Goal: Task Accomplishment & Management: Manage account settings

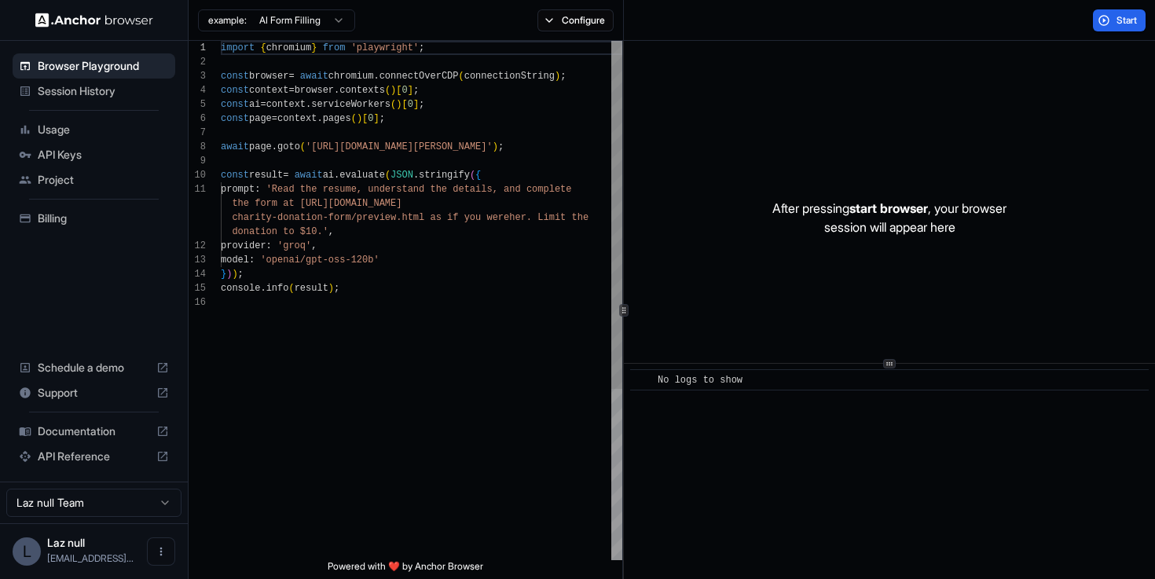
scroll to position [141, 0]
click at [158, 151] on span "API Keys" at bounding box center [103, 155] width 131 height 16
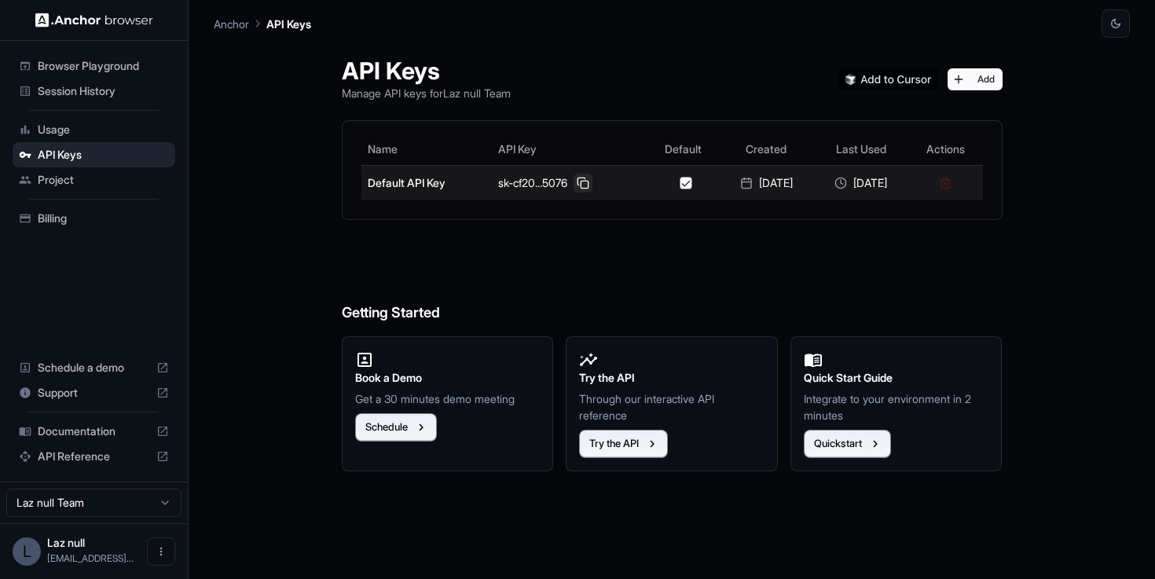
click at [574, 182] on button at bounding box center [583, 183] width 19 height 19
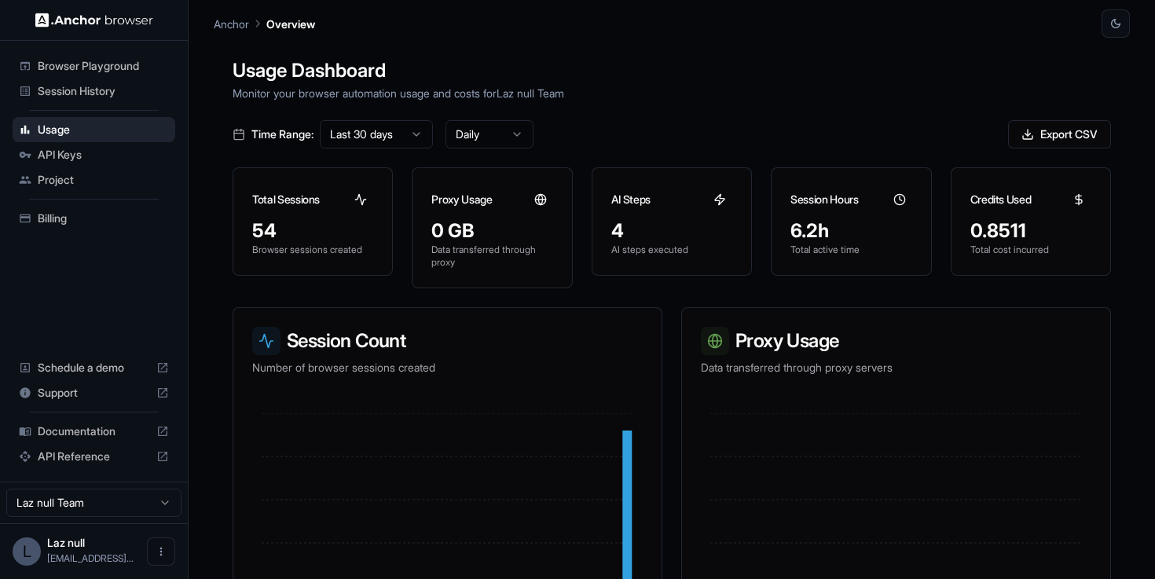
click at [106, 100] on div "Session History" at bounding box center [94, 91] width 163 height 25
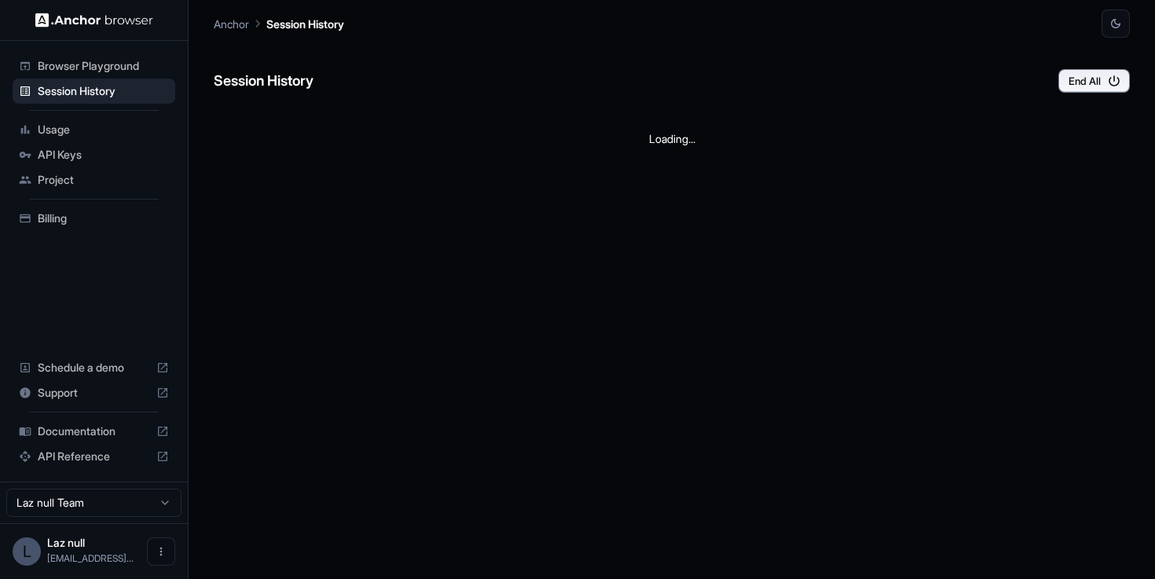
click at [116, 67] on span "Browser Playground" at bounding box center [103, 66] width 131 height 16
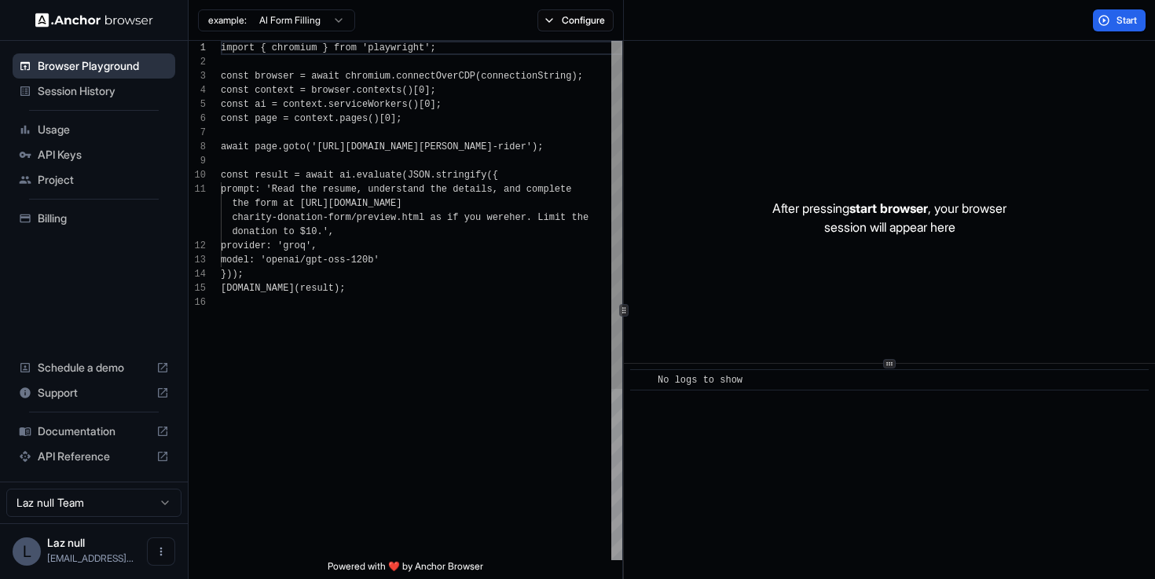
scroll to position [141, 0]
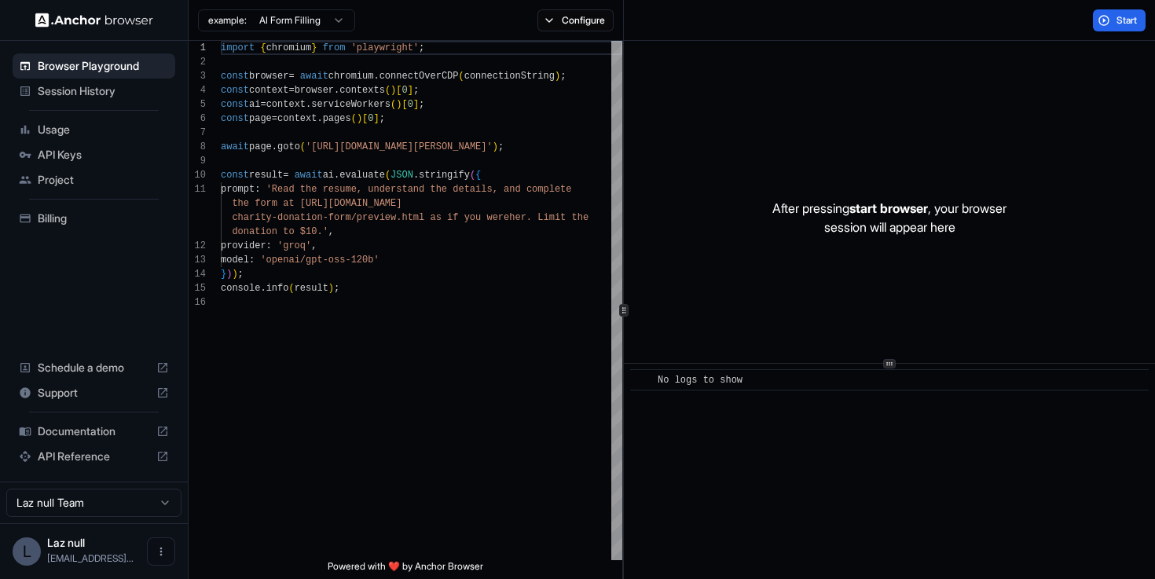
click at [112, 140] on div "Usage" at bounding box center [94, 129] width 163 height 25
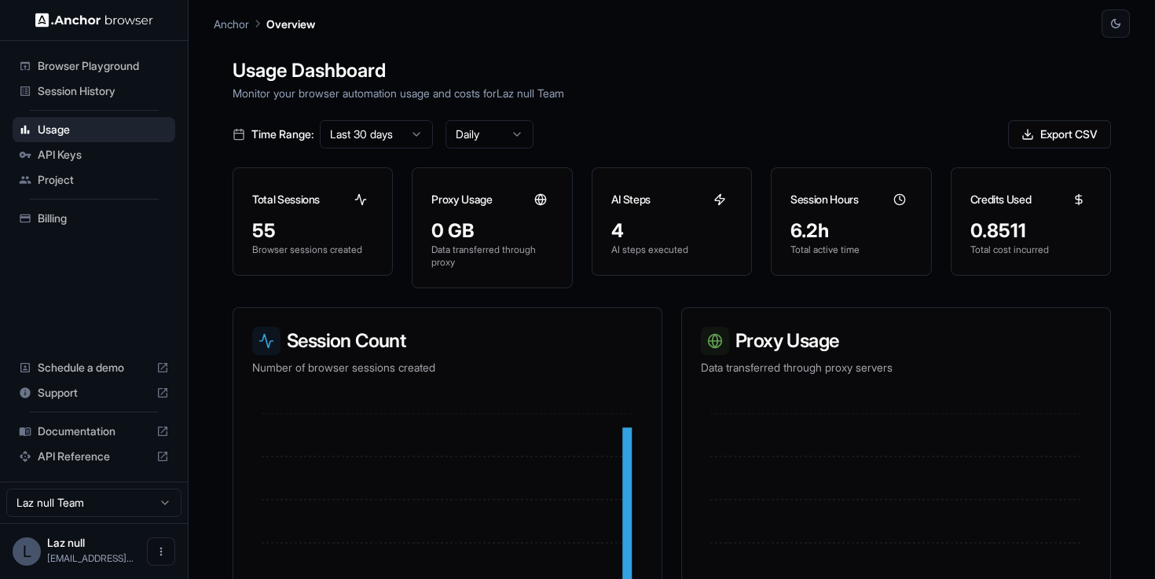
click at [112, 154] on span "API Keys" at bounding box center [103, 155] width 131 height 16
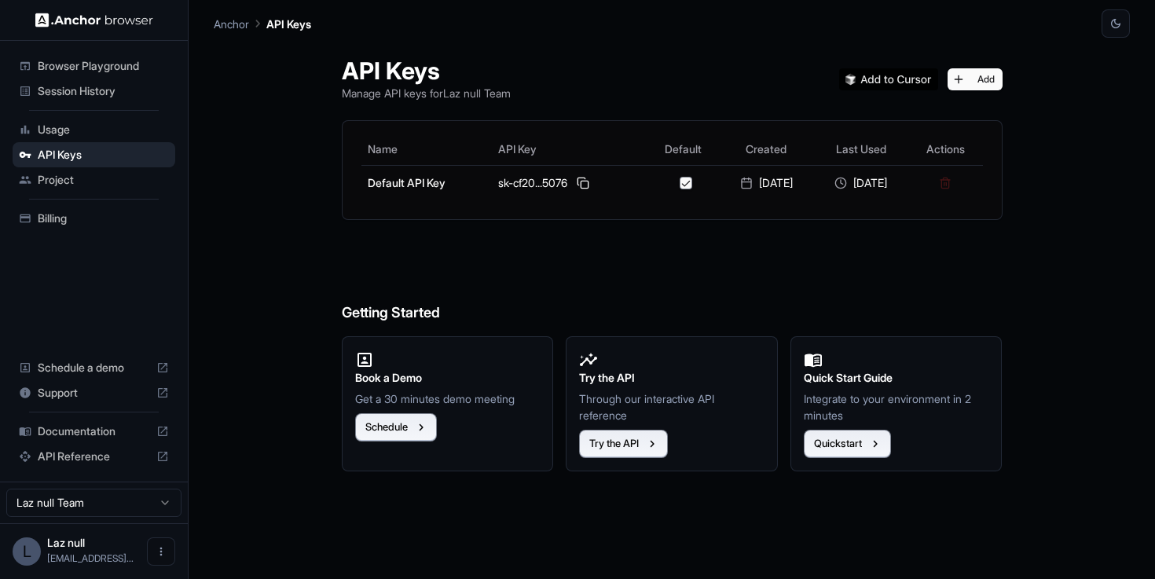
click at [120, 179] on span "Project" at bounding box center [103, 180] width 131 height 16
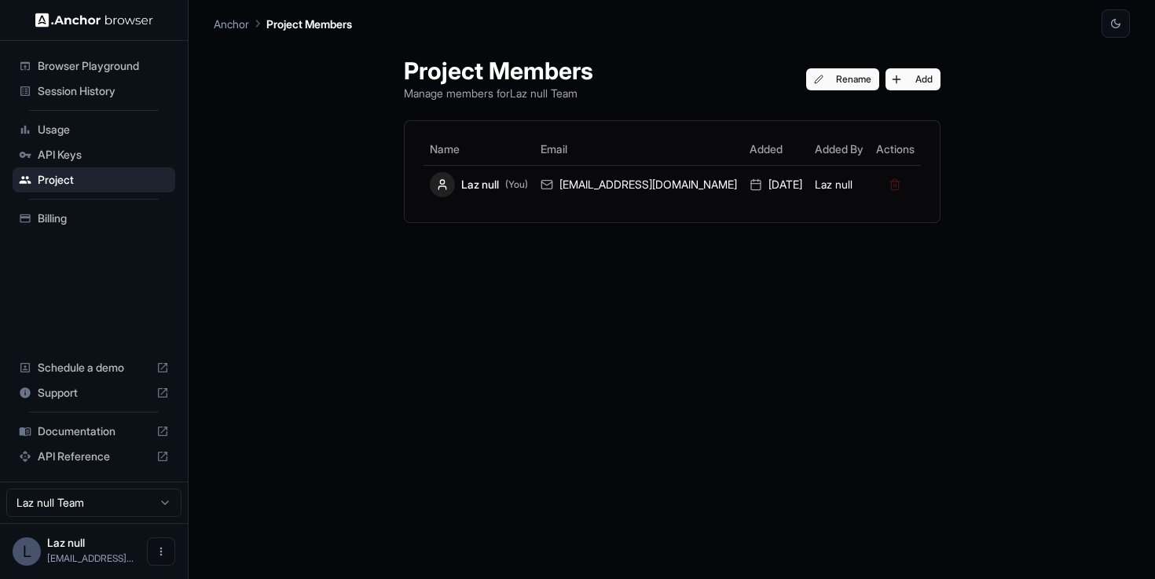
click at [129, 160] on span "API Keys" at bounding box center [103, 155] width 131 height 16
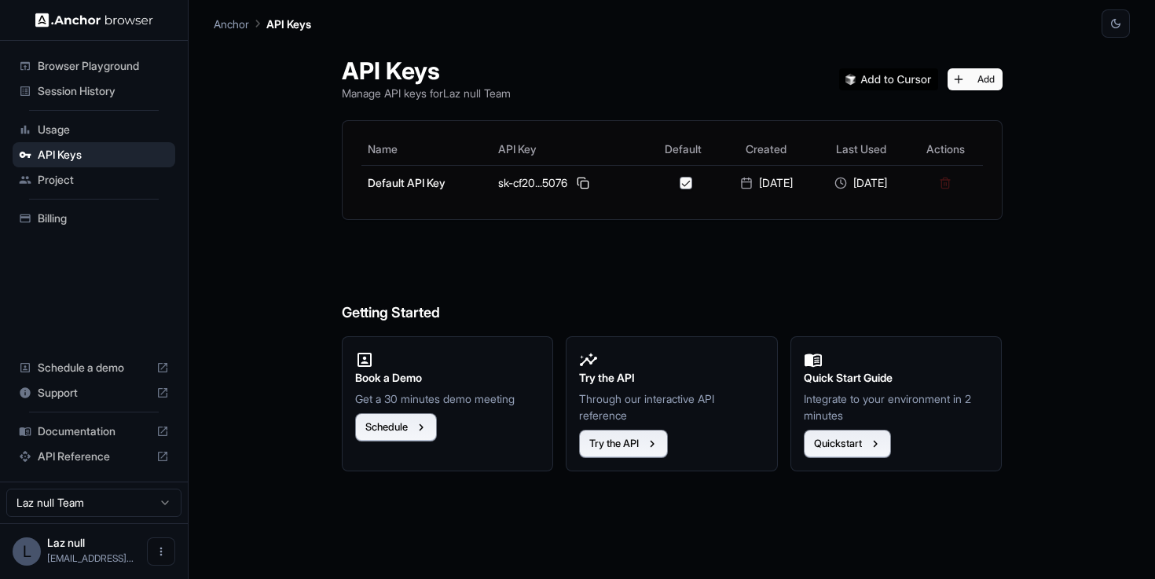
click at [116, 134] on span "Usage" at bounding box center [103, 130] width 131 height 16
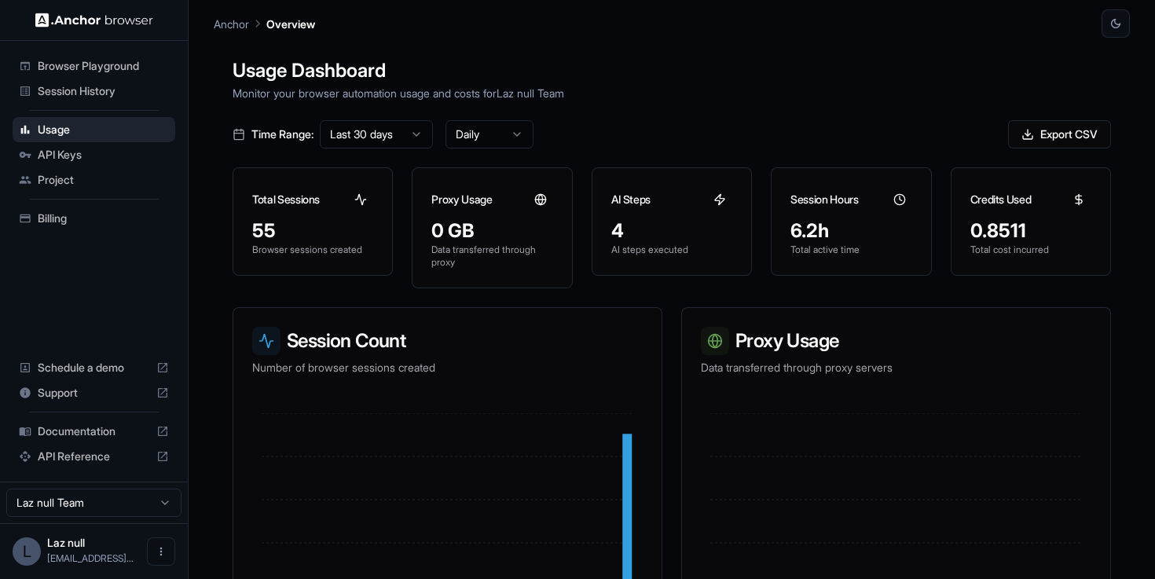
click at [137, 90] on span "Session History" at bounding box center [103, 91] width 131 height 16
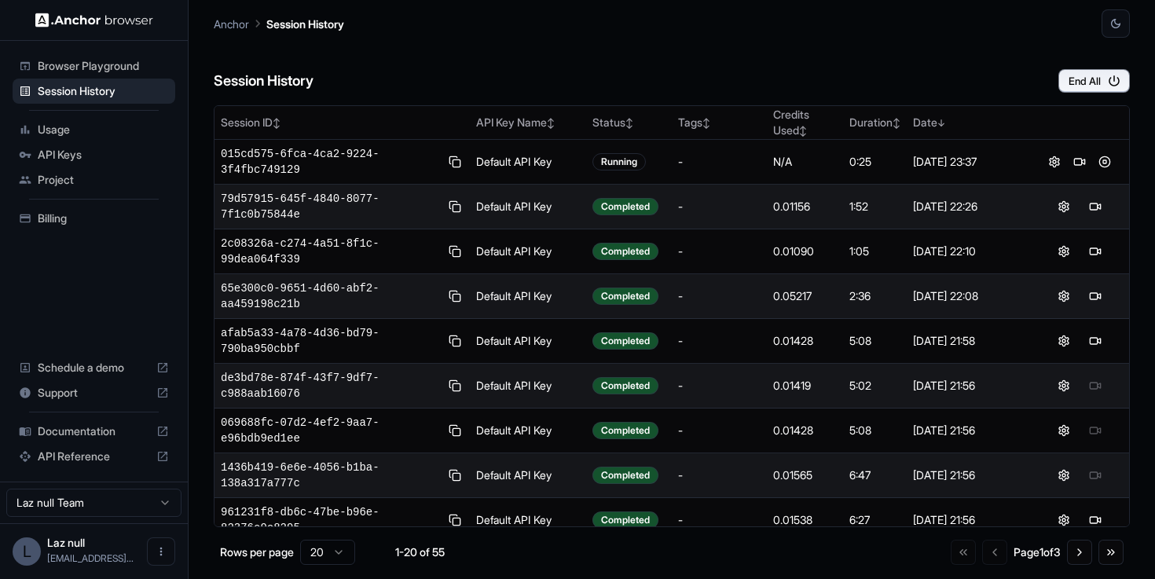
click at [1095, 98] on div "Session History End All Session ID ↕ API Key Name ↕ Status ↕ Tags ↕ Credits Use…" at bounding box center [672, 308] width 916 height 541
click at [1092, 82] on button "End All" at bounding box center [1095, 81] width 72 height 24
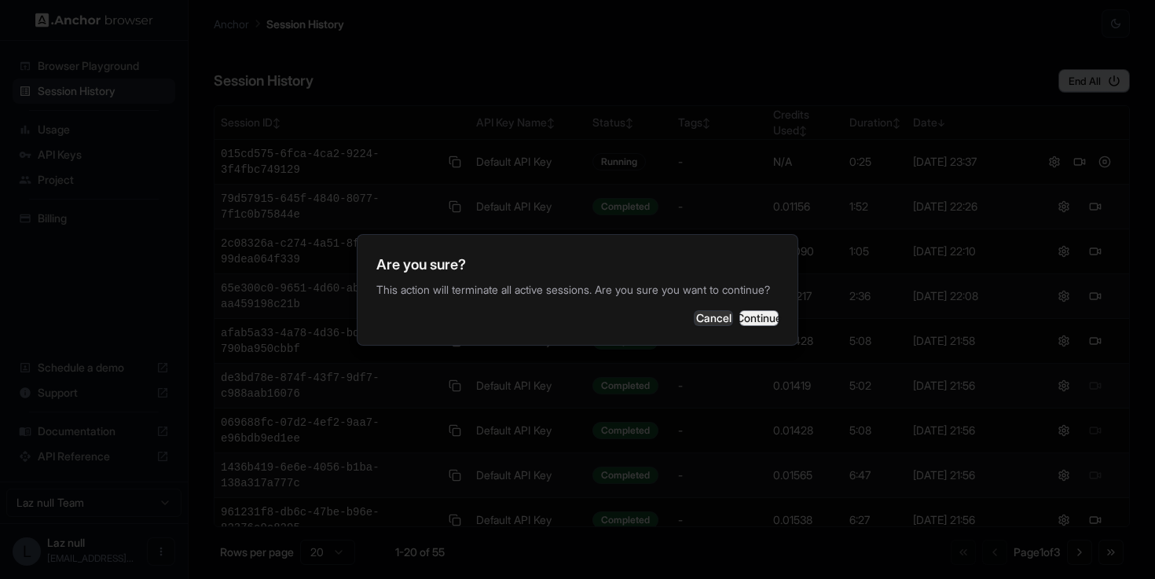
click at [763, 321] on button "Continue" at bounding box center [758, 318] width 39 height 16
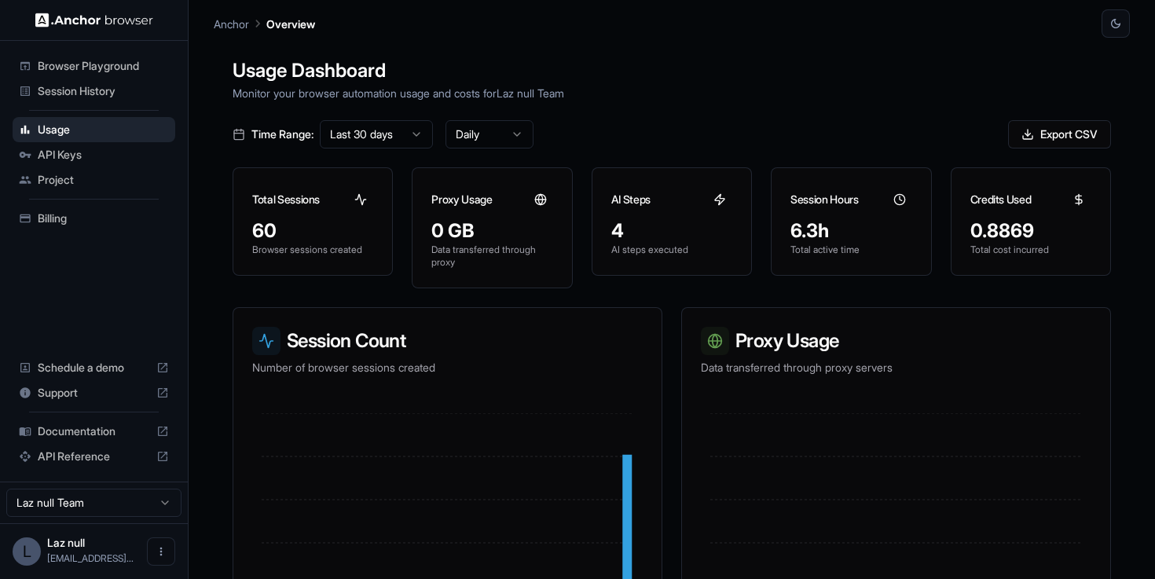
click at [153, 94] on span "Session History" at bounding box center [103, 91] width 131 height 16
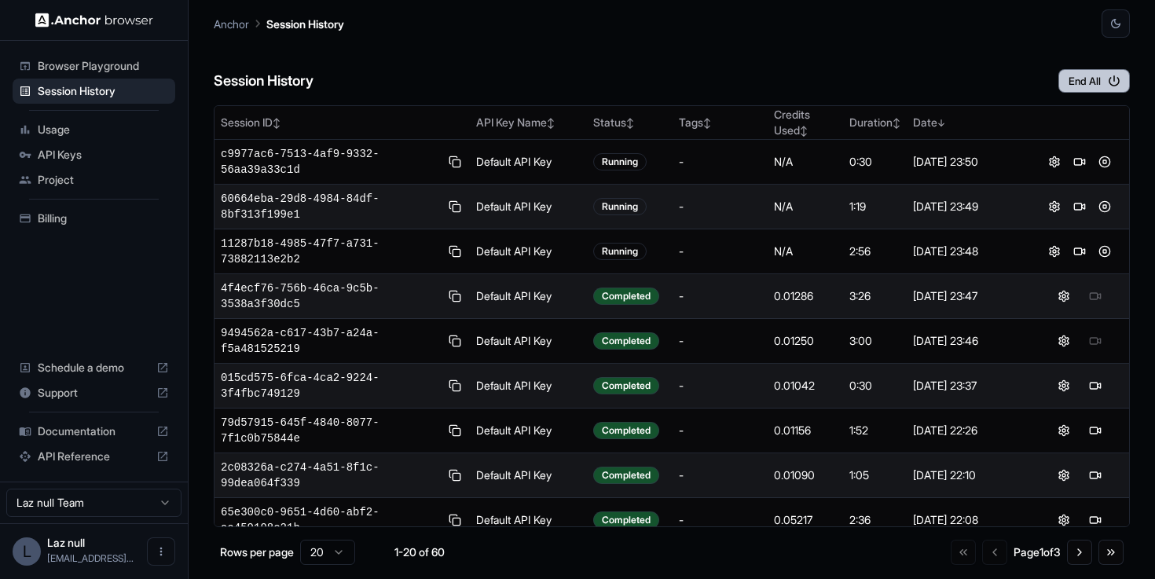
click at [1085, 72] on button "End All" at bounding box center [1095, 81] width 72 height 24
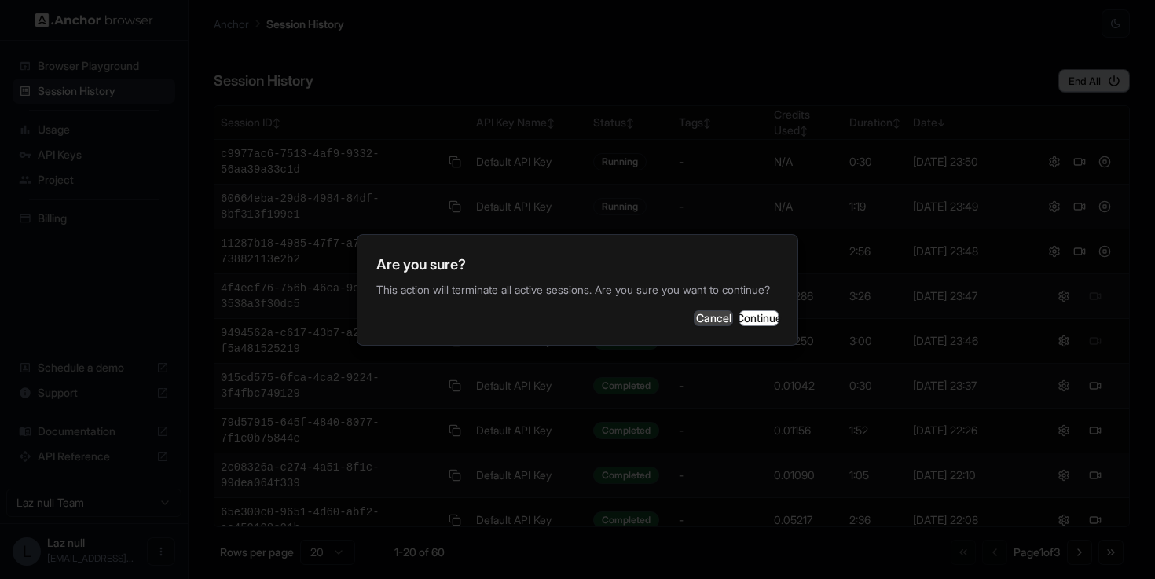
click at [694, 318] on button "Cancel" at bounding box center [713, 318] width 39 height 16
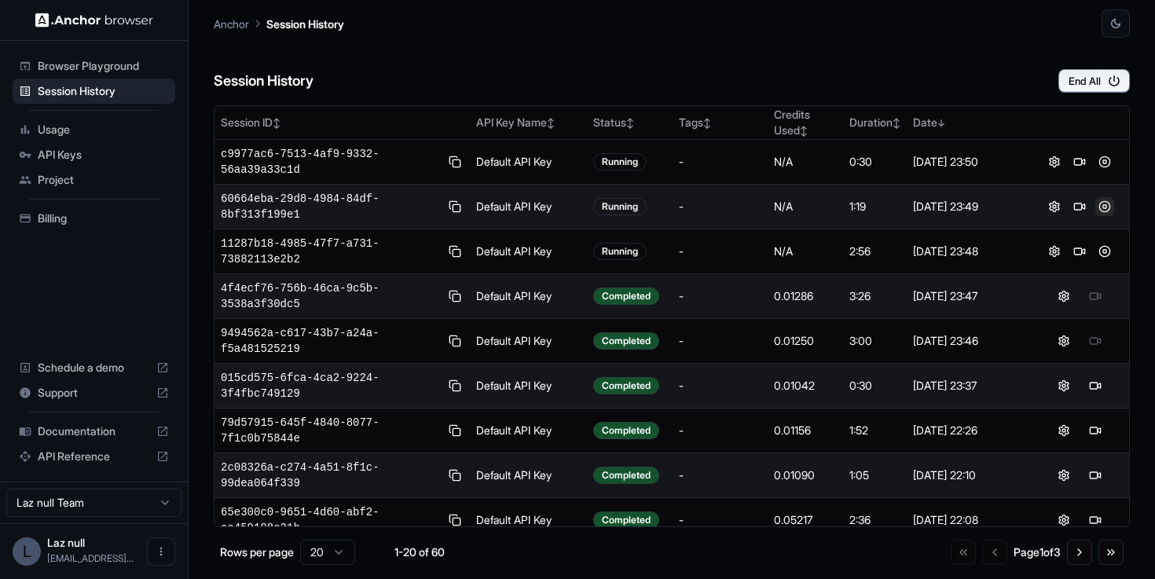
click at [1106, 210] on button at bounding box center [1104, 206] width 19 height 19
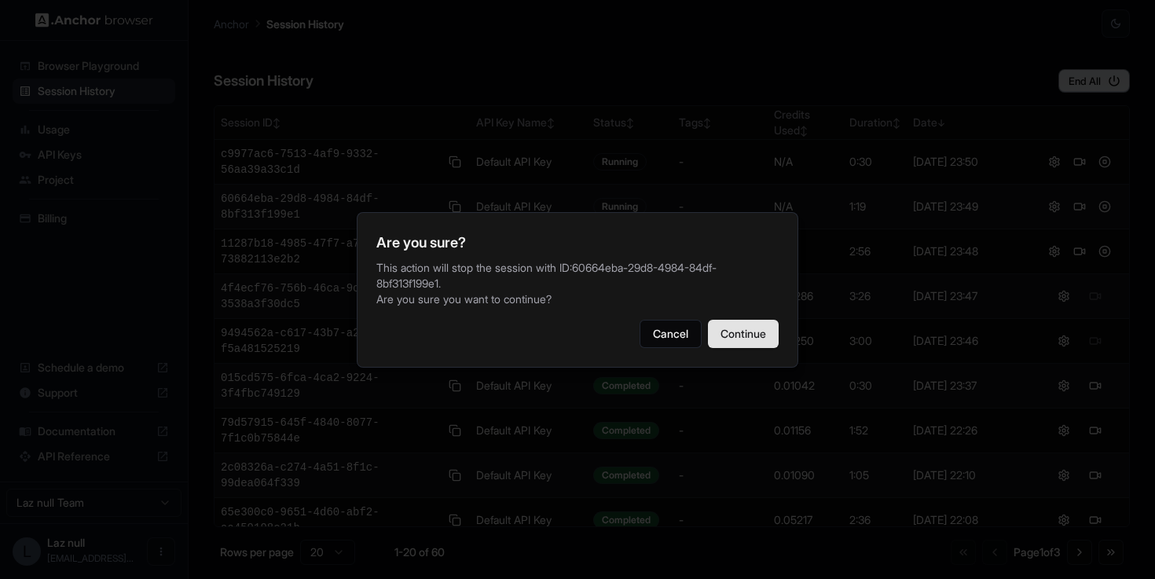
click at [765, 326] on button "Continue" at bounding box center [743, 334] width 71 height 28
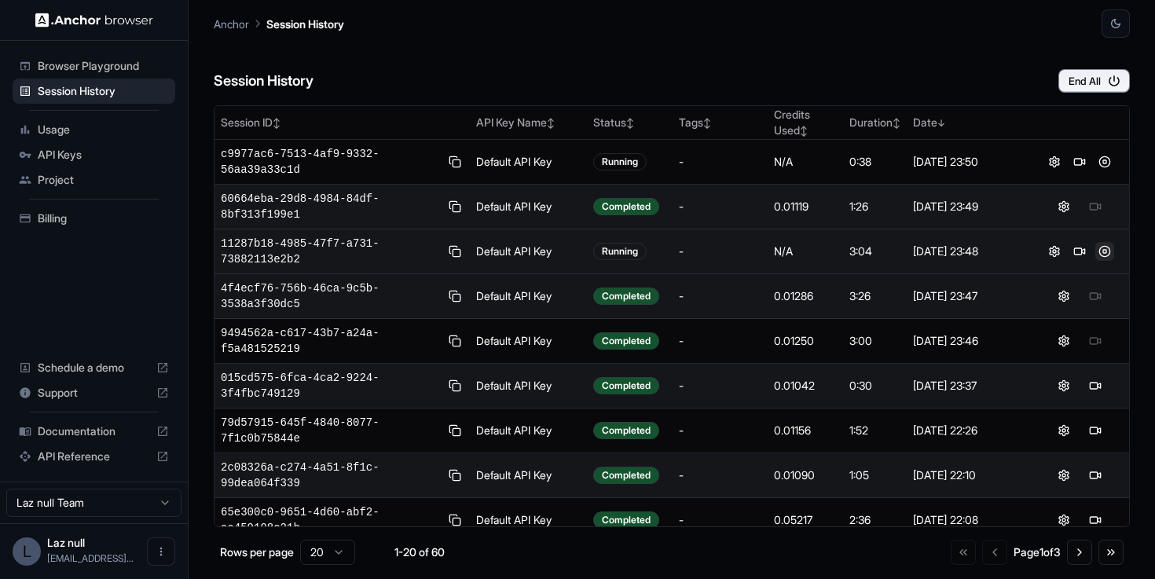
click at [1110, 255] on button at bounding box center [1104, 251] width 19 height 19
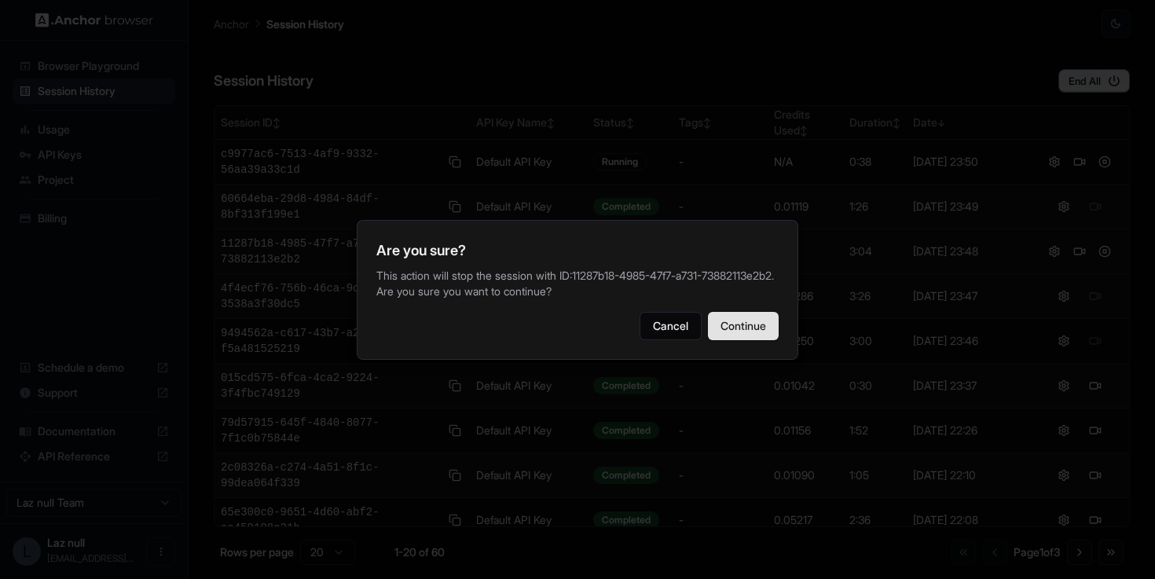
click at [769, 332] on button "Continue" at bounding box center [743, 326] width 71 height 28
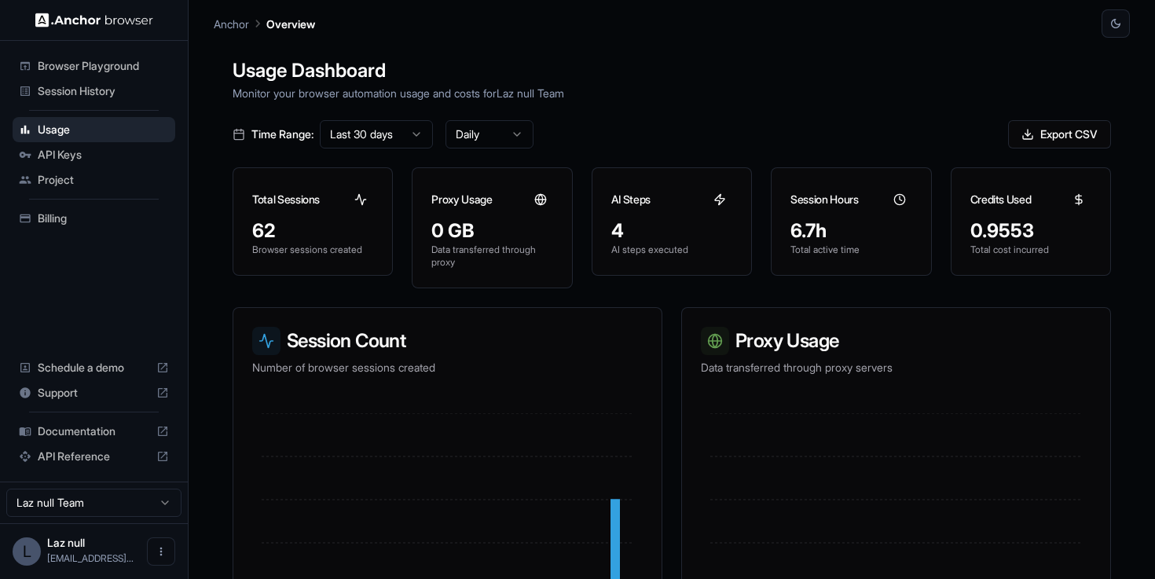
click at [110, 87] on span "Session History" at bounding box center [103, 91] width 131 height 16
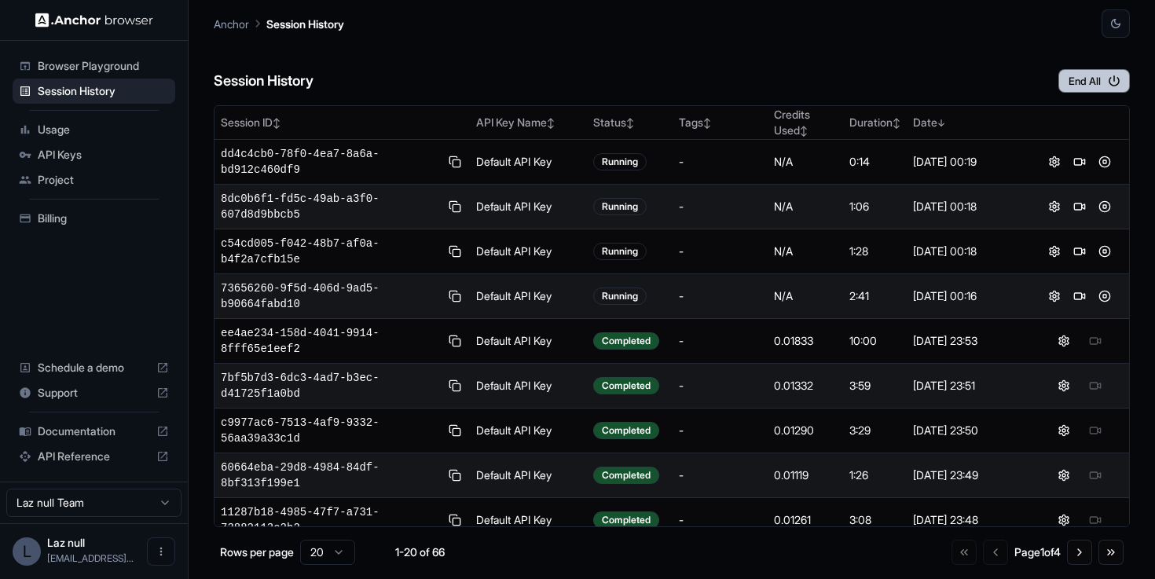
click at [1069, 78] on button "End All" at bounding box center [1095, 81] width 72 height 24
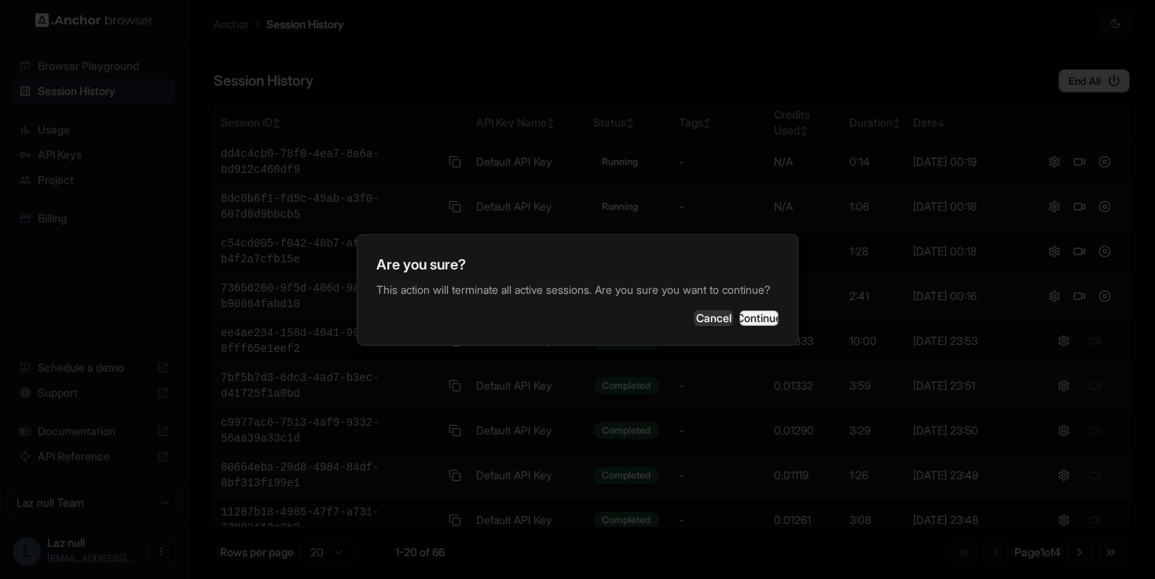
click at [747, 326] on button "Continue" at bounding box center [758, 318] width 39 height 16
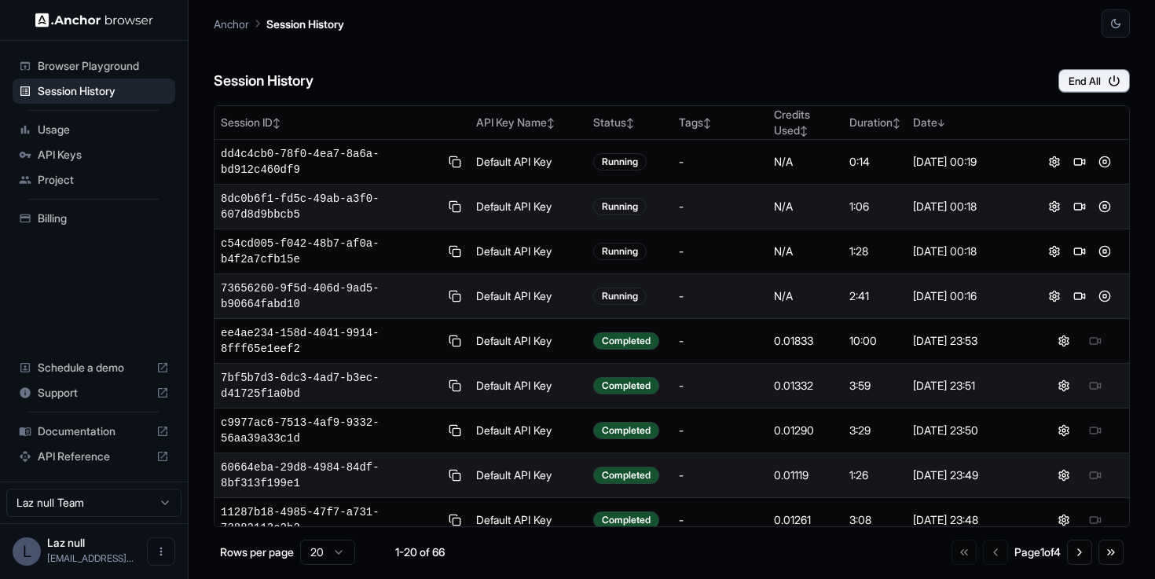
click at [144, 212] on span "Billing" at bounding box center [103, 219] width 131 height 16
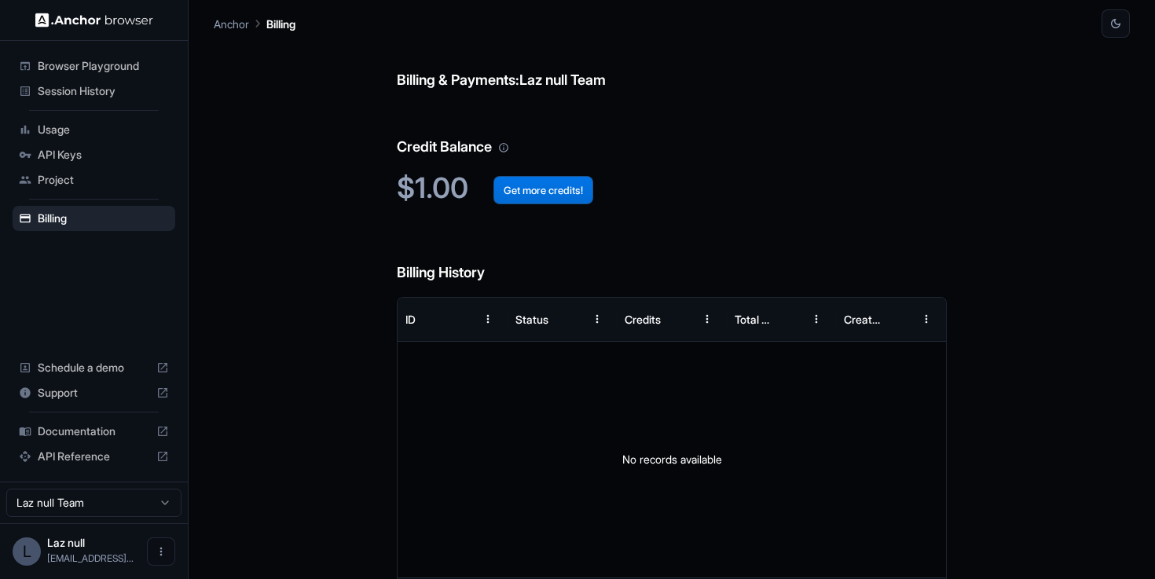
click at [546, 194] on button "Get more credits!" at bounding box center [544, 190] width 100 height 28
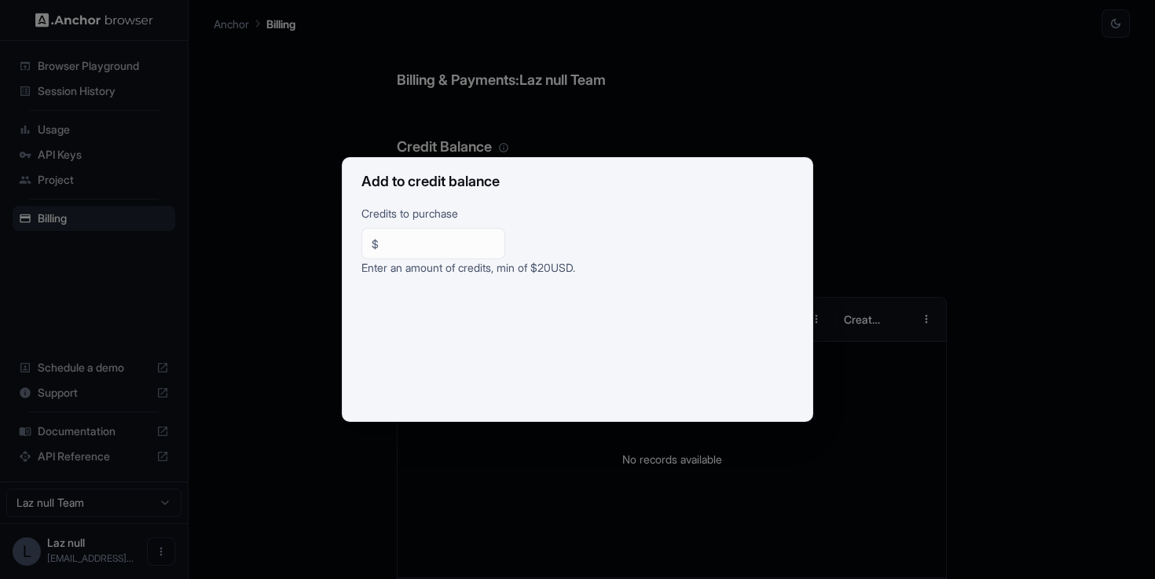
click at [670, 150] on div "Add to credit balance Credits to purchase $ ** ​ Enter an amount of credits, mi…" at bounding box center [577, 289] width 1155 height 579
